Goal: Task Accomplishment & Management: Complete application form

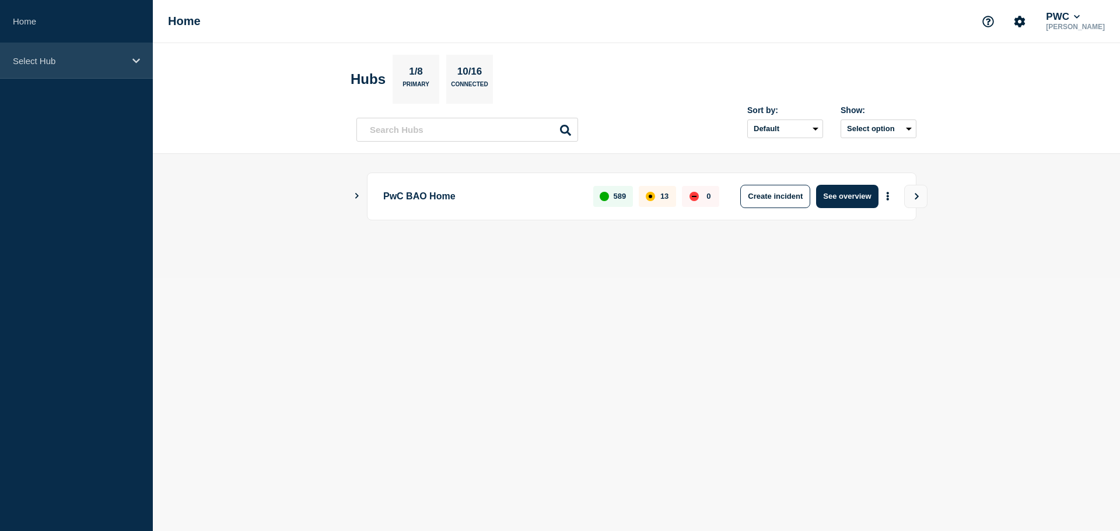
click at [93, 54] on div "Select Hub" at bounding box center [76, 61] width 153 height 36
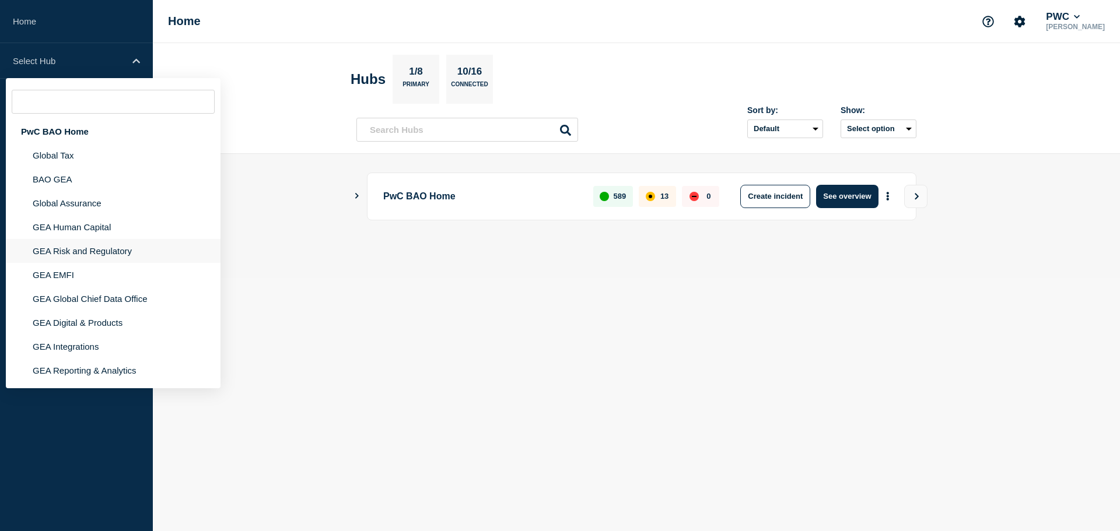
click at [99, 252] on li "GEA Risk and Regulatory" at bounding box center [113, 251] width 215 height 24
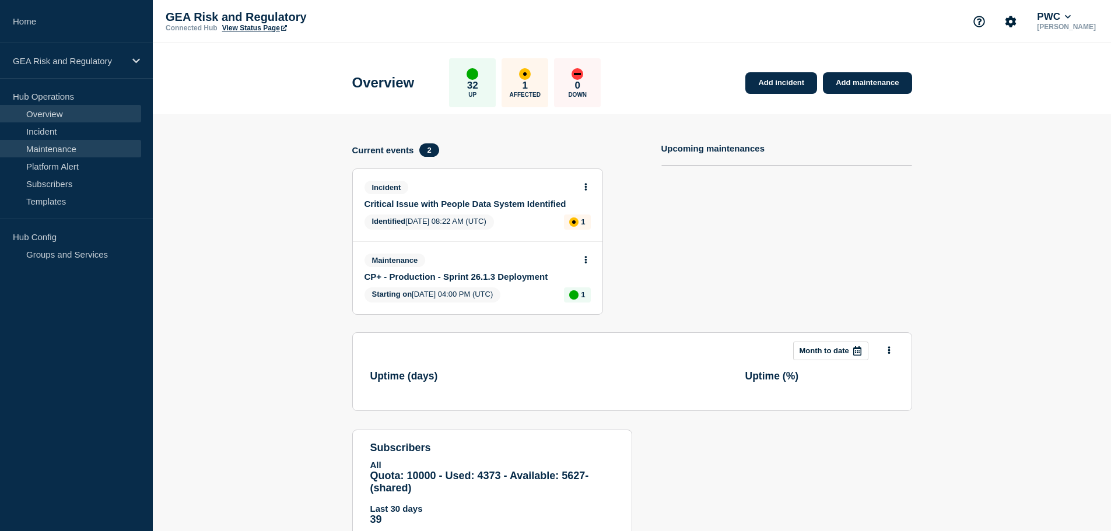
click at [58, 149] on link "Maintenance" at bounding box center [70, 148] width 141 height 17
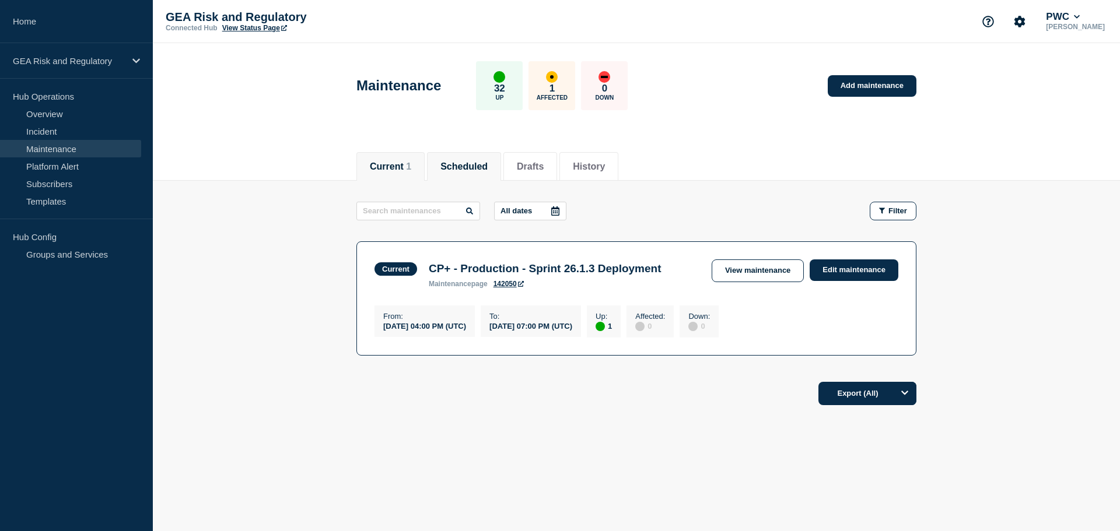
click at [466, 168] on button "Scheduled" at bounding box center [463, 167] width 47 height 10
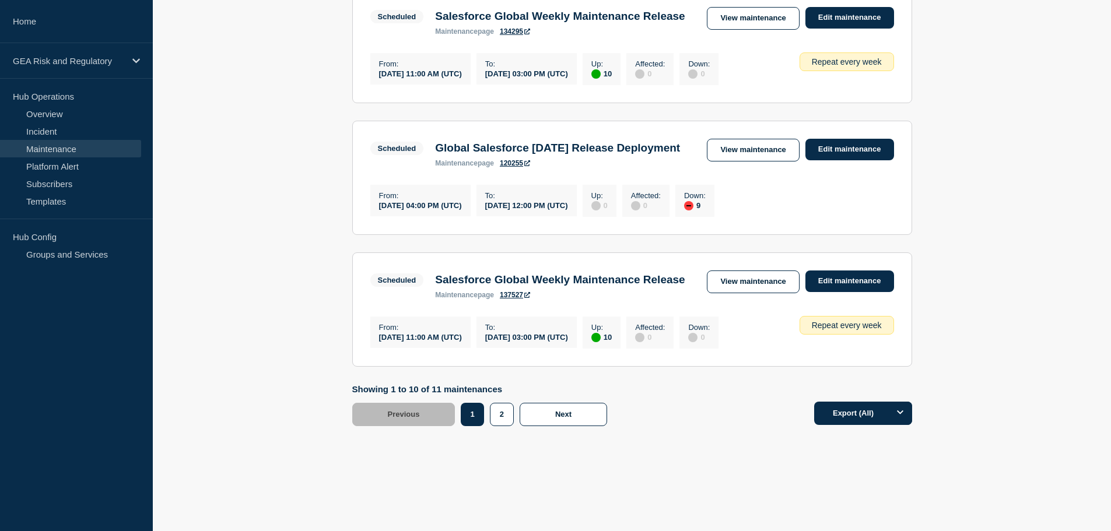
scroll to position [1360, 0]
click at [497, 426] on button "2" at bounding box center [502, 414] width 24 height 23
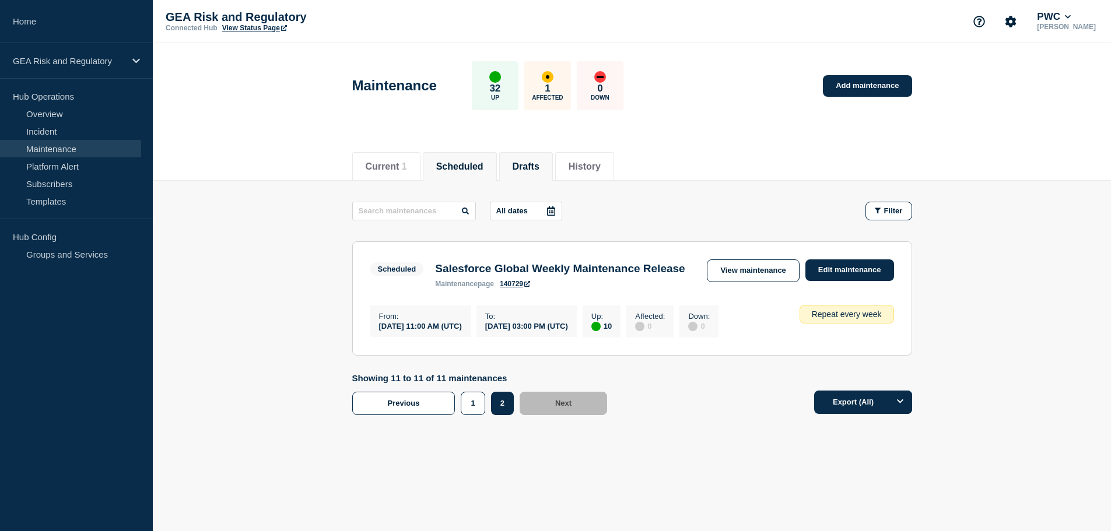
click at [539, 162] on button "Drafts" at bounding box center [526, 167] width 27 height 10
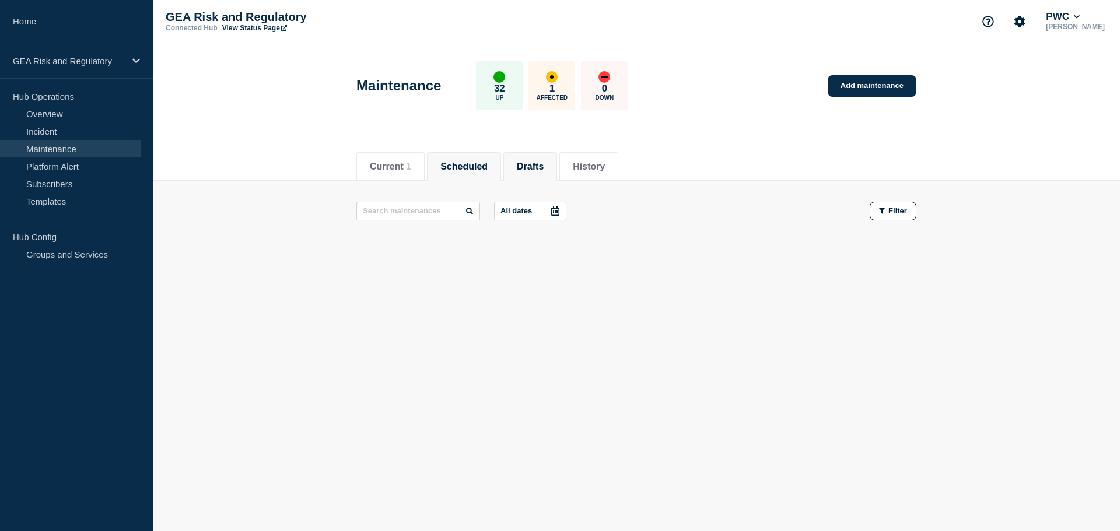
click at [476, 166] on button "Scheduled" at bounding box center [463, 167] width 47 height 10
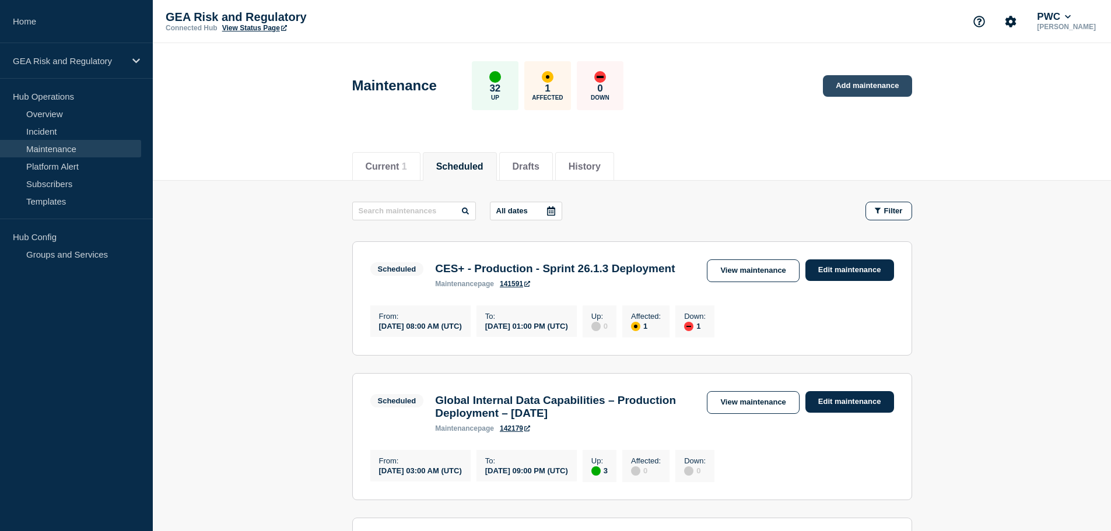
click at [861, 87] on link "Add maintenance" at bounding box center [867, 86] width 89 height 22
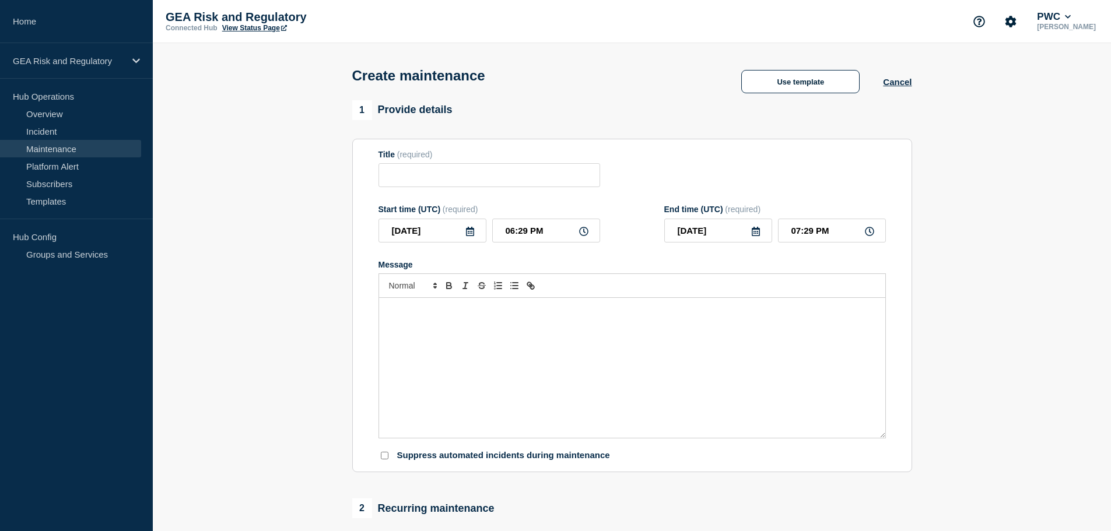
click at [431, 341] on div "Message" at bounding box center [632, 368] width 506 height 140
paste div "Message"
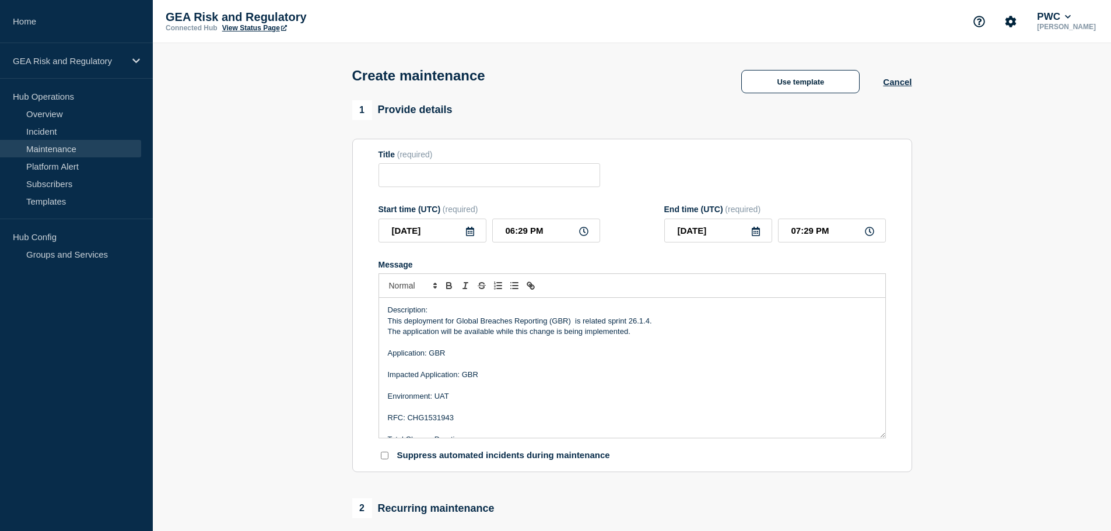
scroll to position [38, 0]
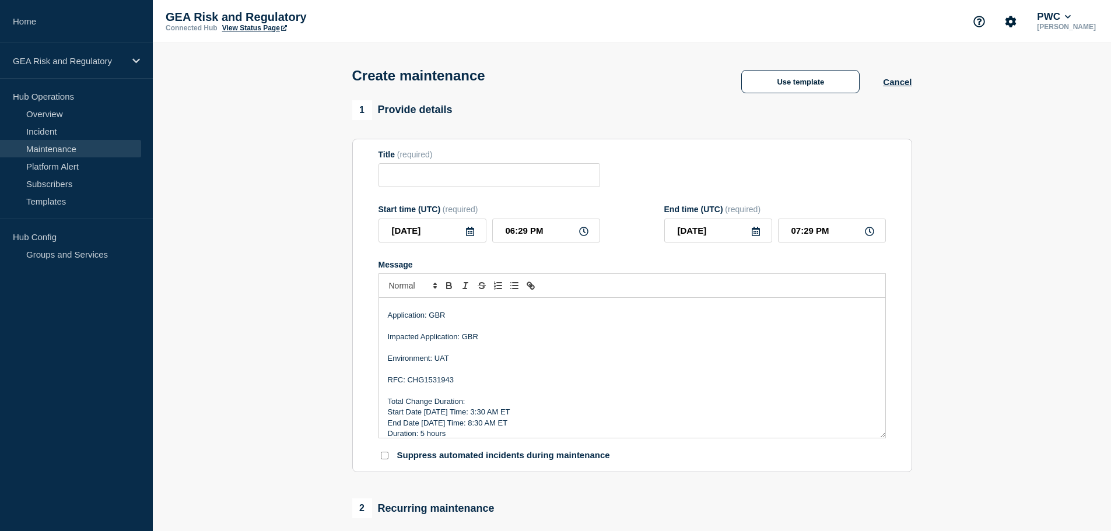
click at [444, 363] on p "Environment: UAT" at bounding box center [632, 358] width 489 height 10
click at [440, 378] on p "RFC: CHG1531943" at bounding box center [632, 380] width 489 height 10
click at [457, 385] on p "RFC:" at bounding box center [632, 380] width 489 height 10
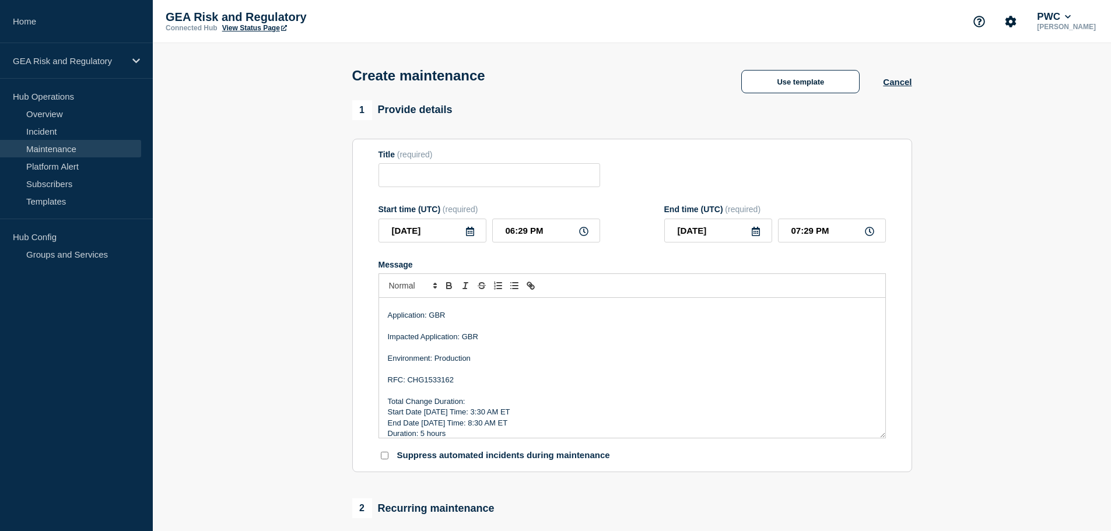
click at [437, 415] on p "Start Date [DATE] Time: 3:30 AM ET" at bounding box center [632, 412] width 489 height 10
click at [433, 414] on p "Start Date [DATE] Time: 3:30 AM ET" at bounding box center [632, 412] width 489 height 10
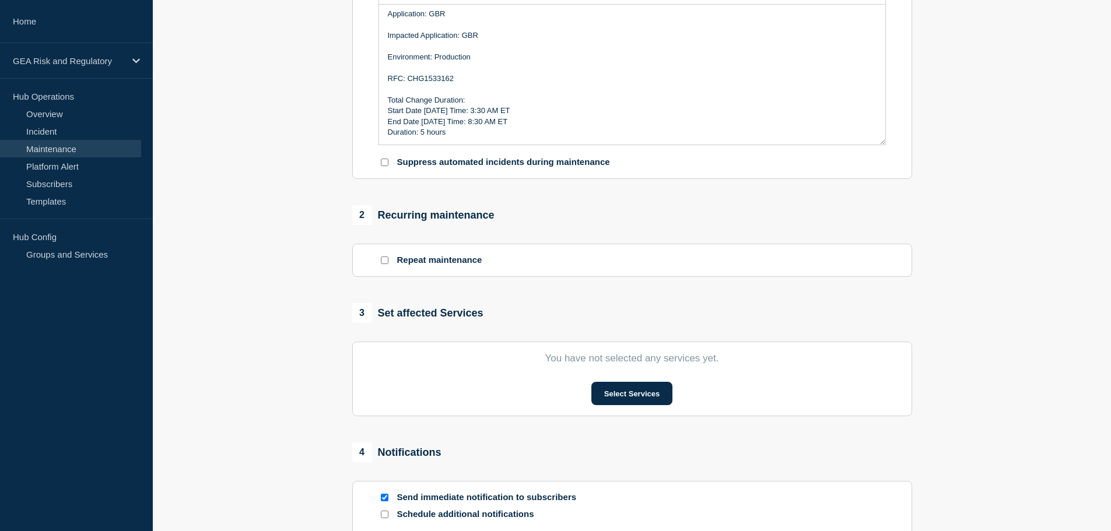
scroll to position [389, 0]
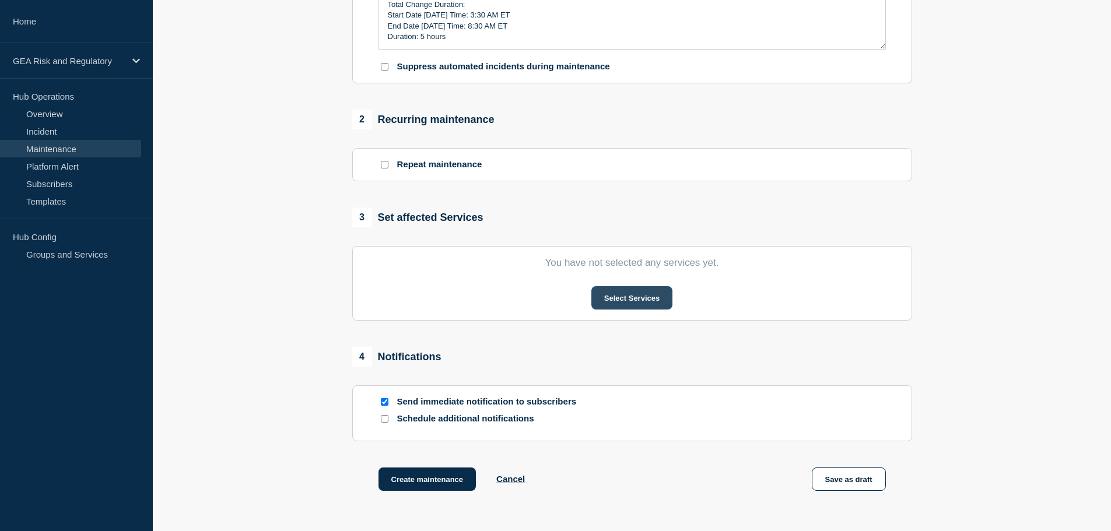
click at [616, 305] on button "Select Services" at bounding box center [631, 297] width 81 height 23
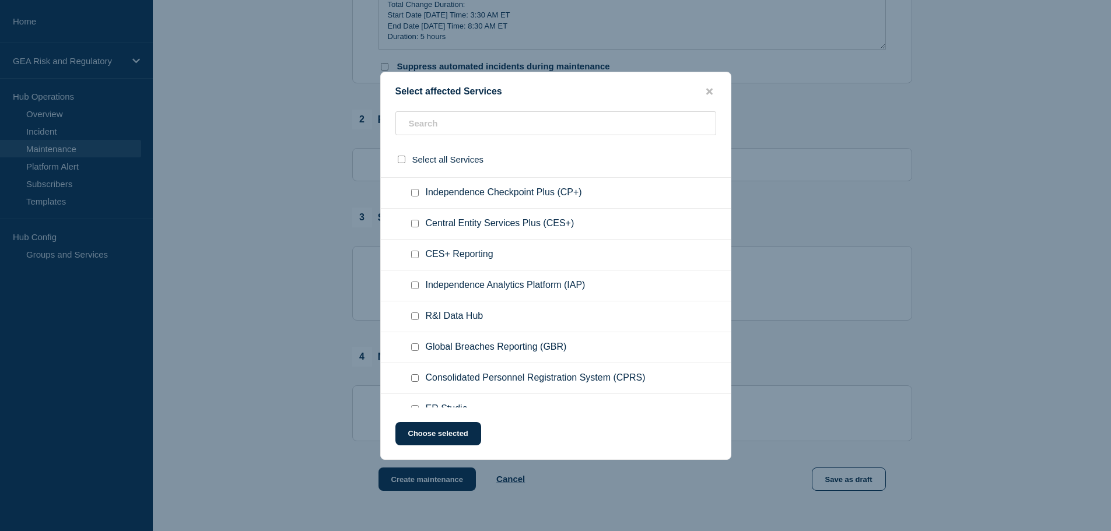
scroll to position [97, 0]
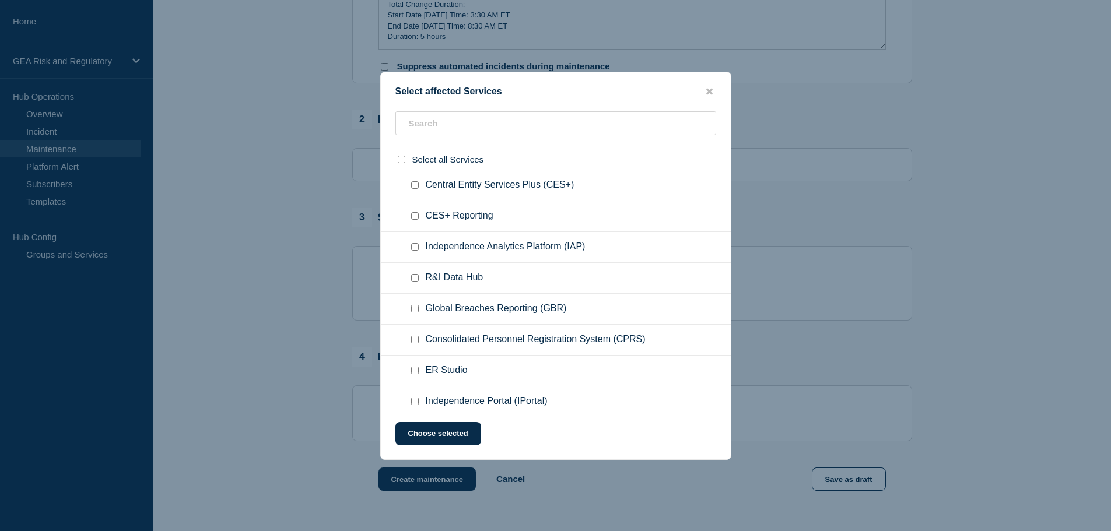
click at [414, 309] on input "Global Breaches Reporting (GBR) checkbox" at bounding box center [415, 309] width 8 height 8
checkbox input "true"
click at [448, 432] on button "Choose selected" at bounding box center [438, 433] width 86 height 23
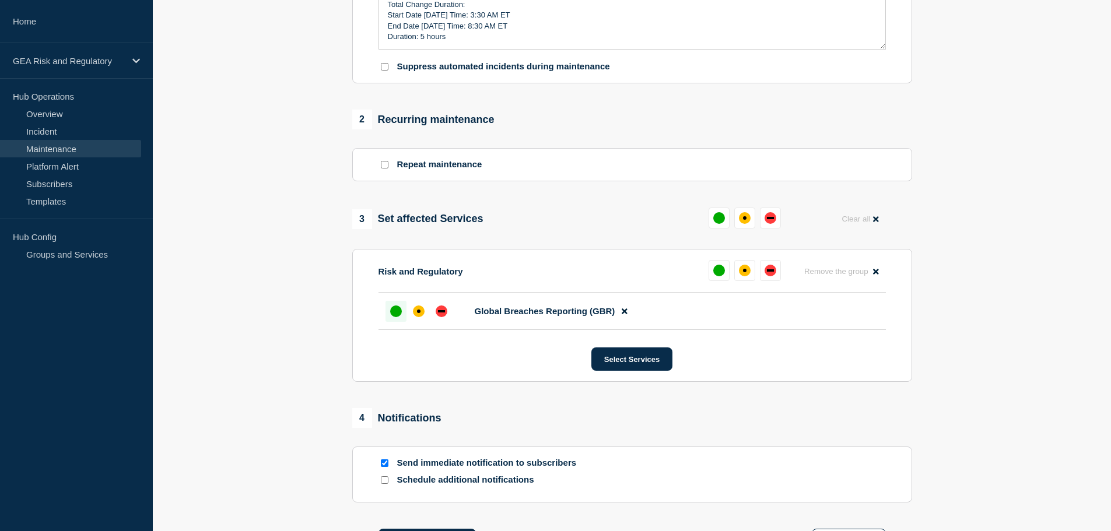
click at [399, 315] on div "up" at bounding box center [396, 312] width 12 height 12
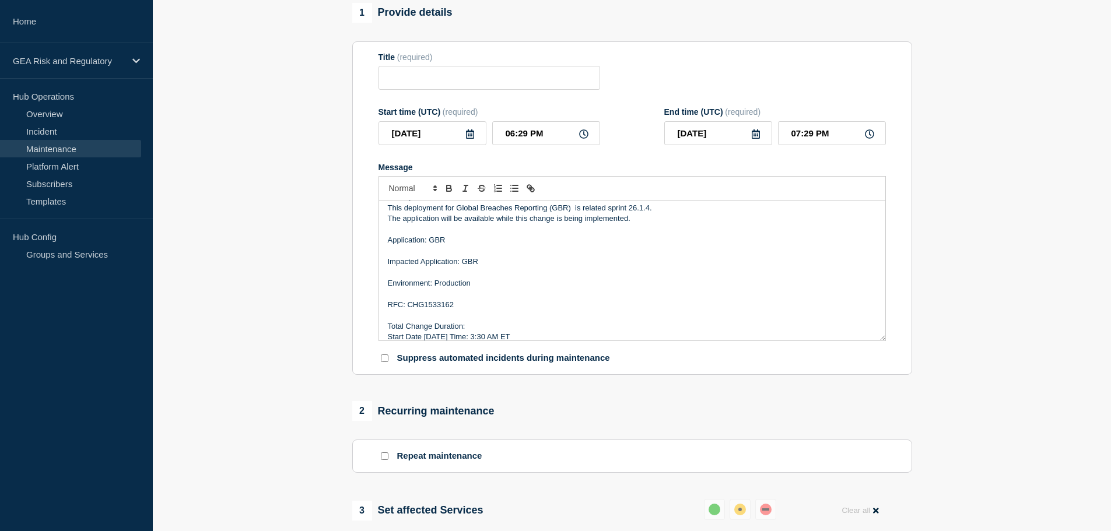
scroll to position [0, 0]
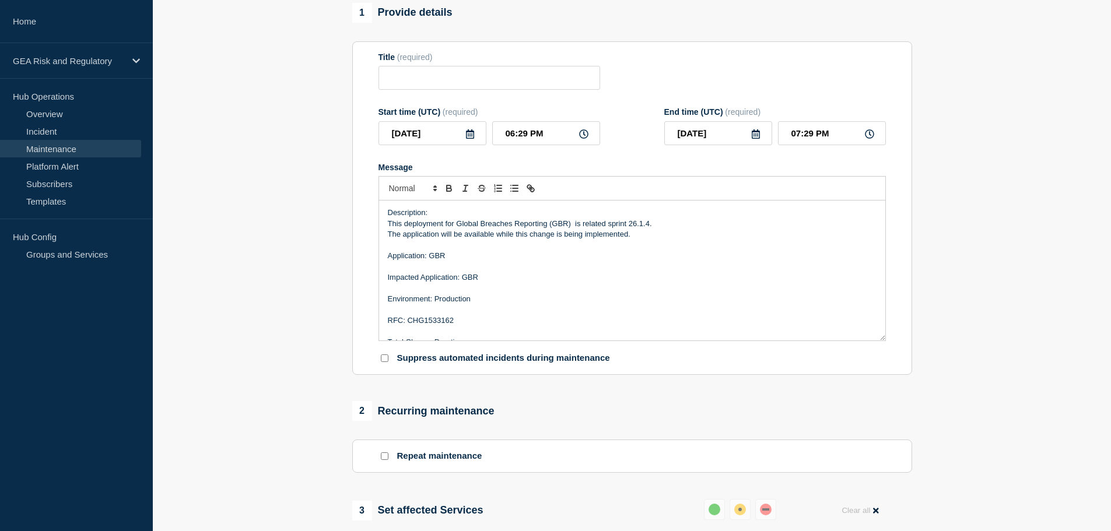
click at [469, 139] on icon at bounding box center [470, 133] width 8 height 9
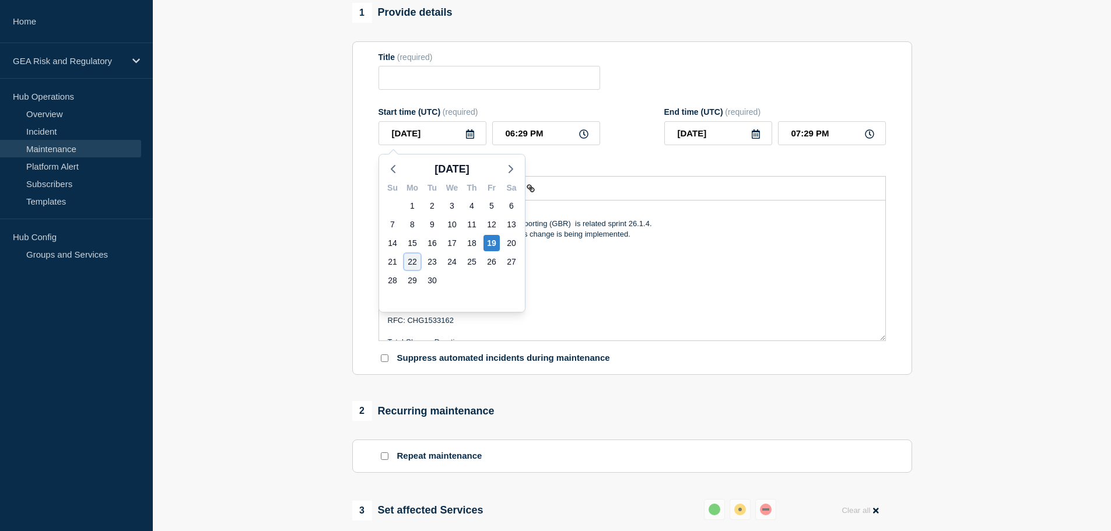
click at [415, 261] on div "22" at bounding box center [412, 262] width 16 height 16
type input "[DATE]"
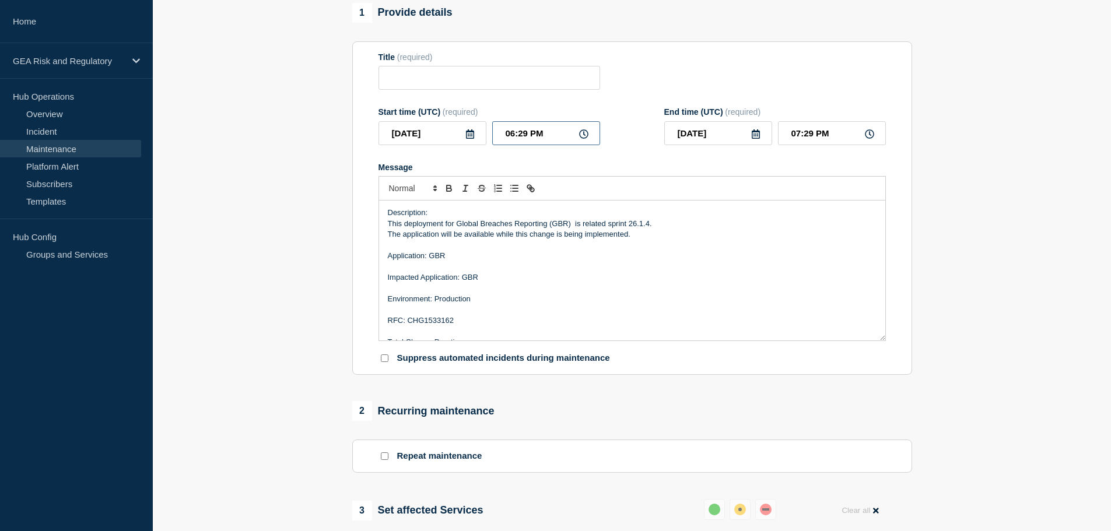
click at [503, 138] on input "06:29 PM" at bounding box center [546, 133] width 108 height 24
type input "07:29 PM"
type input "08:29 PM"
type input "07:39 PM"
type input "08:39 PM"
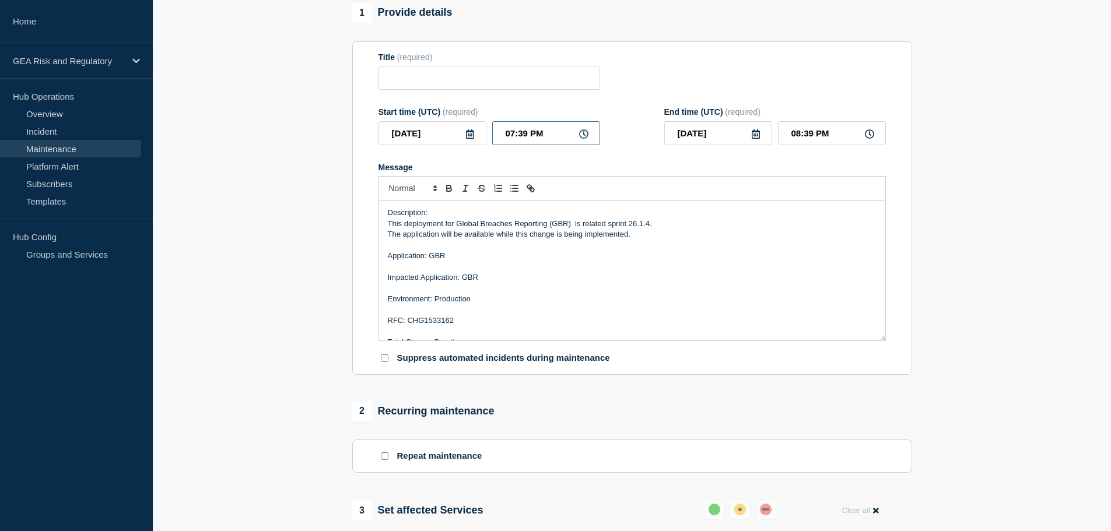
type input "07:30 PM"
type input "08:30 PM"
type input "07:30 AM"
click at [782, 139] on input "08:30 AM" at bounding box center [832, 133] width 108 height 24
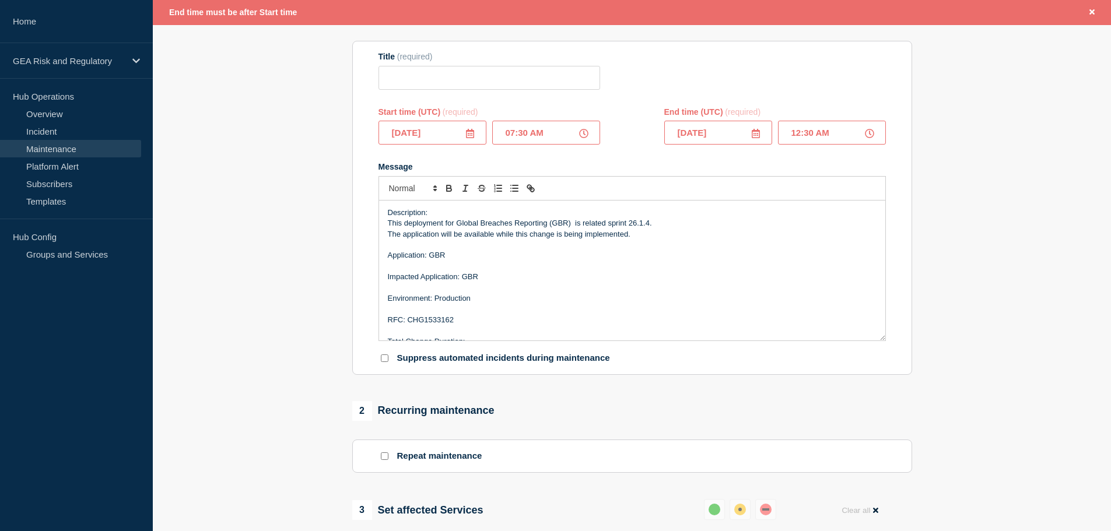
type input "12:30 PM"
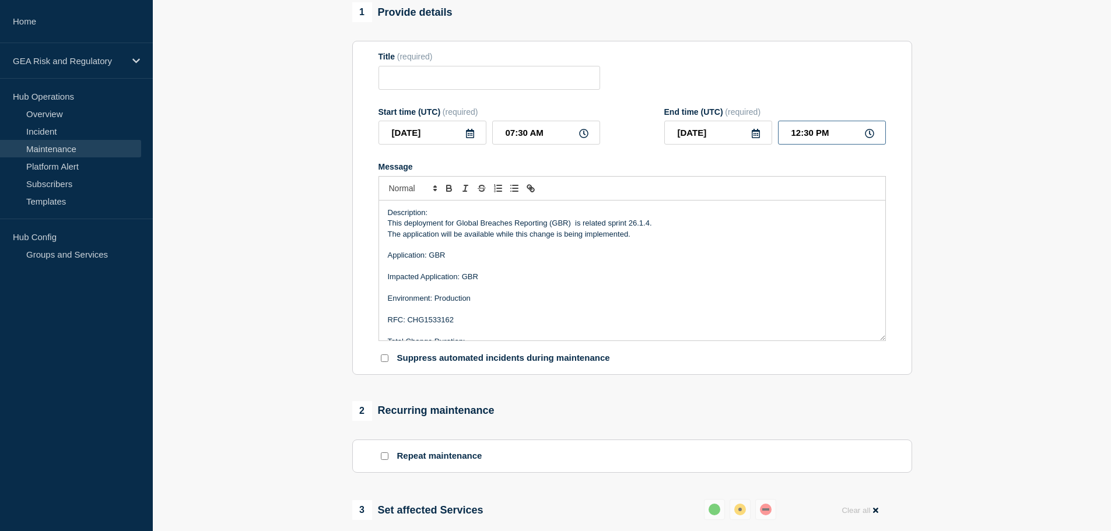
scroll to position [97, 0]
click at [407, 76] on input "Title" at bounding box center [489, 78] width 222 height 24
paste input "GBR - UAT - Sprint 26.1.4 Deployment"
click at [426, 79] on input "GBR - UAT - Sprint 26.1.4 Deployment" at bounding box center [489, 78] width 222 height 24
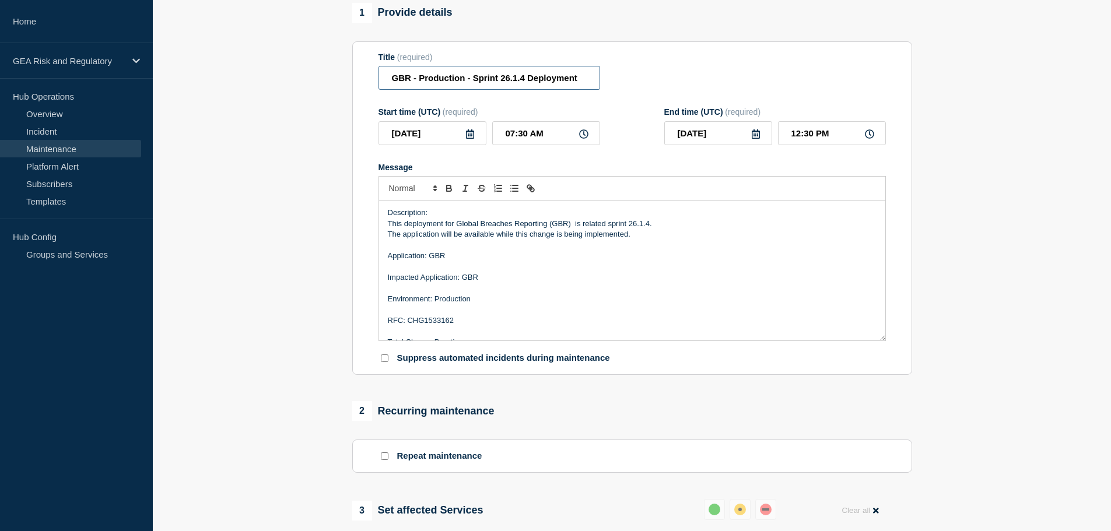
scroll to position [547, 0]
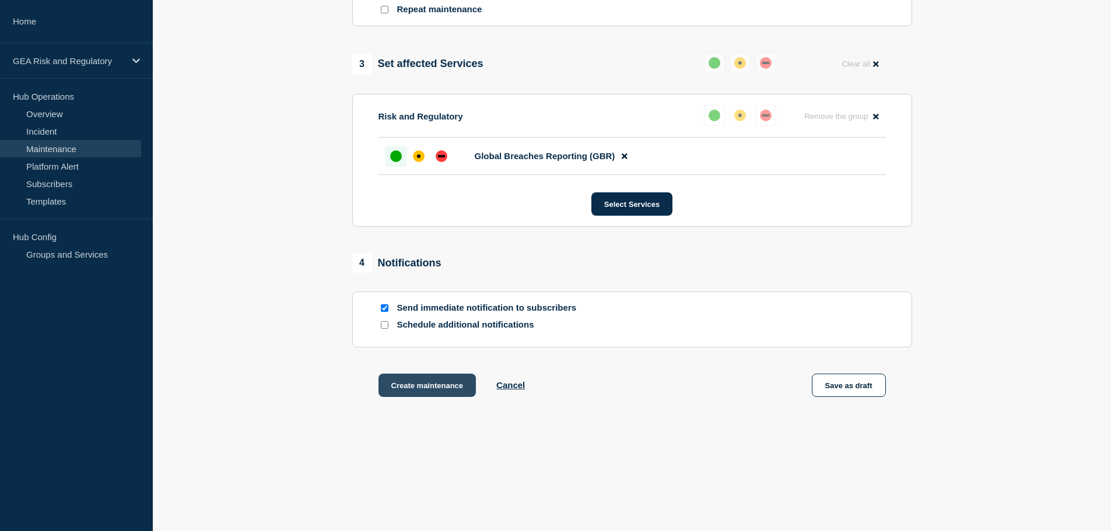
type input "GBR - Production - Sprint 26.1.4 Deployment"
click at [442, 389] on button "Create maintenance" at bounding box center [427, 385] width 98 height 23
